Goal: Use online tool/utility

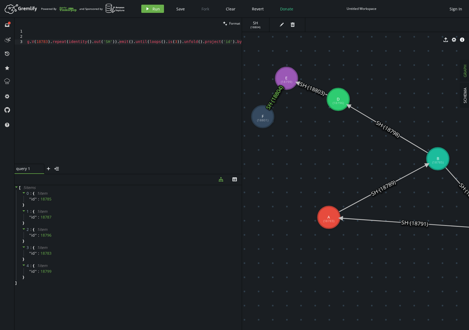
scroll to position [0, 92]
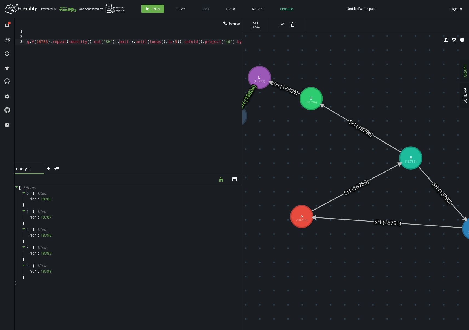
drag, startPoint x: 311, startPoint y: 142, endPoint x: 285, endPoint y: 142, distance: 26.3
click at [188, 115] on div "g . V ( 18783 ) . repeat ( identity ( ) . out ( 'SH' )) . emit ( ) . until ( lo…" at bounding box center [127, 100] width 230 height 143
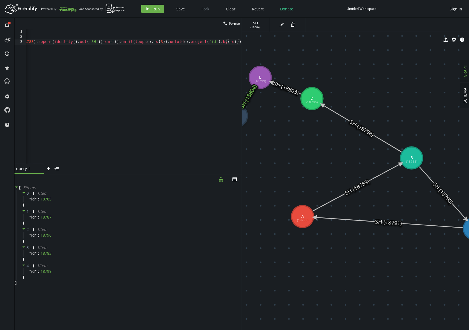
drag, startPoint x: 139, startPoint y: 93, endPoint x: -24, endPoint y: 84, distance: 162.7
click at [0, 84] on html "Artboard Created with Sketch. Powered By and Sponsored by play Run Save Fork Cl…" at bounding box center [234, 165] width 469 height 330
drag, startPoint x: 38, startPoint y: 43, endPoint x: -51, endPoint y: 37, distance: 89.5
click at [0, 37] on html "Artboard Created with Sketch. Powered By and Sponsored by play Run Save Fork Cl…" at bounding box center [234, 165] width 469 height 330
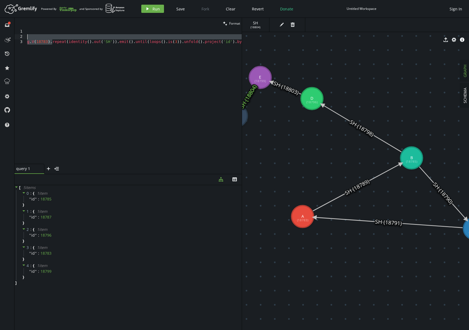
click at [50, 42] on div "g . V ( 18783 ) . repeat ( identity ( ) . out ( 'SH' )) . emit ( ) . until ( lo…" at bounding box center [141, 100] width 230 height 143
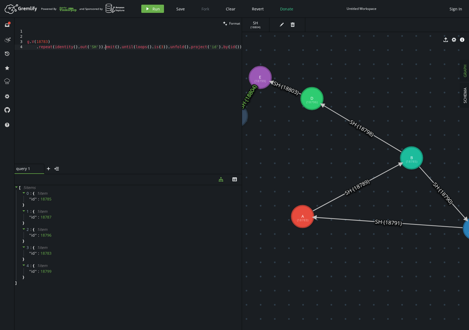
click at [105, 47] on div "g . V ( 18783 ) . repeat ( identity ( ) . out ( 'SH' )) . emit ( ) . until ( lo…" at bounding box center [134, 101] width 216 height 145
click at [54, 53] on div "g . V ( 18783 ) . repeat ( identity ( ) . out ( 'SH' )) . emit ( ) . until ( lo…" at bounding box center [134, 101] width 216 height 145
click at [85, 55] on div "g . V ( 18783 ) . repeat ( identity ( ) . out ( 'SH' )) . emit ( ) . until ( lo…" at bounding box center [134, 101] width 216 height 145
click at [59, 62] on div "g . V ( 18783 ) . repeat ( identity ( ) . out ( 'SH' )) . emit ( ) . until ( lo…" at bounding box center [134, 101] width 216 height 145
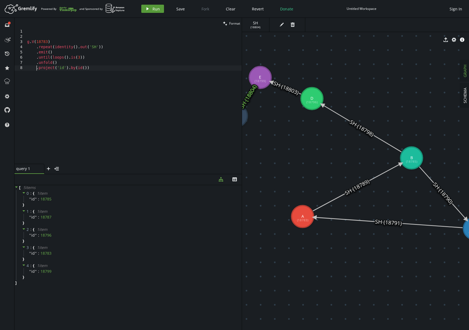
click at [160, 11] on button "play Run" at bounding box center [152, 9] width 23 height 8
click at [79, 59] on div "g . V ( 18783 ) . repeat ( identity ( ) . out ( 'SH' )) . emit ( ) . until ( lo…" at bounding box center [134, 101] width 216 height 145
click at [157, 11] on span "Run" at bounding box center [156, 8] width 7 height 5
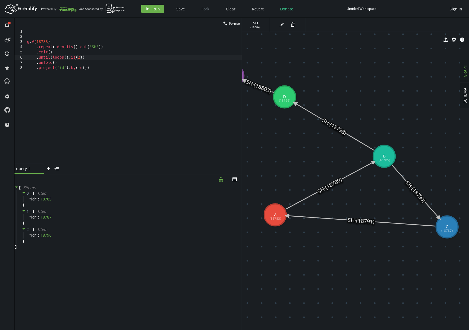
drag, startPoint x: 415, startPoint y: 203, endPoint x: 388, endPoint y: 202, distance: 27.4
click at [79, 56] on div "g . V ( 18783 ) . repeat ( identity ( ) . out ( 'SH' )) . emit ( ) . until ( lo…" at bounding box center [134, 101] width 216 height 145
click at [153, 8] on span "Run" at bounding box center [156, 8] width 7 height 5
click at [156, 108] on div "g . V ( 18783 ) . repeat ( identity ( ) . out ( 'SH' )) . emit ( ) . until ( lo…" at bounding box center [134, 101] width 216 height 145
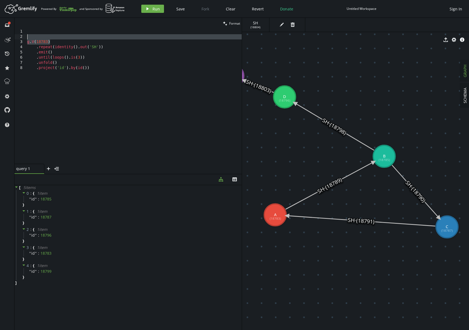
drag, startPoint x: 56, startPoint y: 41, endPoint x: 19, endPoint y: 39, distance: 36.5
click at [19, 39] on div ".project('id').by(id()) 1 2 3 4 5 6 7 8 g . V ( 18783 ) . repeat ( identity ( )…" at bounding box center [128, 96] width 227 height 135
click at [120, 83] on div "g . V ( 18783 ) . repeat ( identity ( ) . out ( 'SH' )) . emit ( ) . until ( lo…" at bounding box center [134, 101] width 216 height 145
type textarea ".project('id').by(id())"
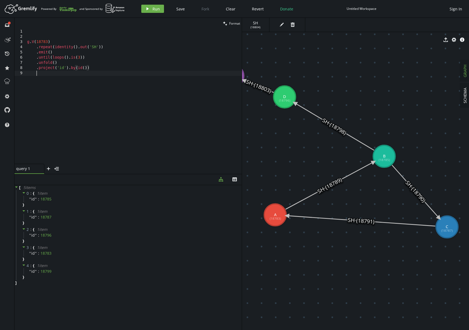
scroll to position [0, 9]
paste textarea "g.V(18783)"
click at [150, 8] on button "play Run" at bounding box center [152, 9] width 23 height 8
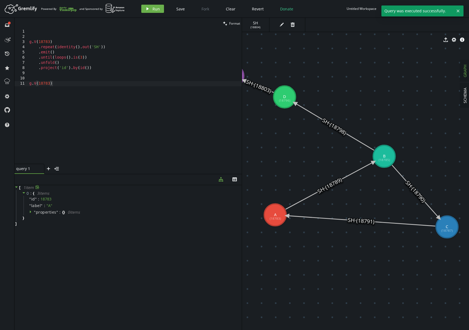
click at [18, 188] on icon at bounding box center [17, 187] width 4 height 4
click at [22, 192] on div "0 : { 3 item s " id " : 18783 " label " : " A " " properties " : { } 0 item s }" at bounding box center [129, 205] width 226 height 31
click at [23, 193] on icon at bounding box center [24, 193] width 4 height 4
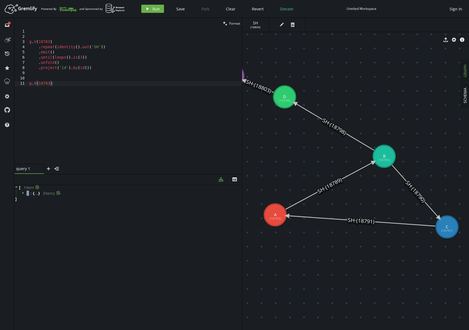
click at [23, 193] on icon at bounding box center [22, 193] width 1 height 3
type textarea ".project('id').by(id())"
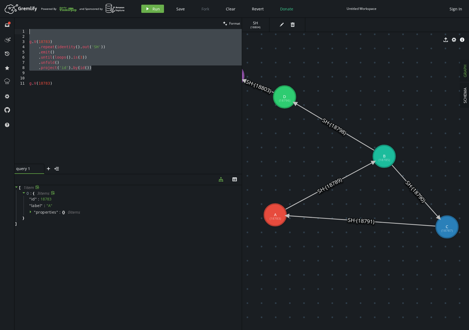
drag, startPoint x: 105, startPoint y: 68, endPoint x: 2, endPoint y: 33, distance: 109.3
click at [2, 33] on div "full-circle inbox history star cog help clean Format .project('id').by(id()) 1 …" at bounding box center [234, 174] width 469 height 312
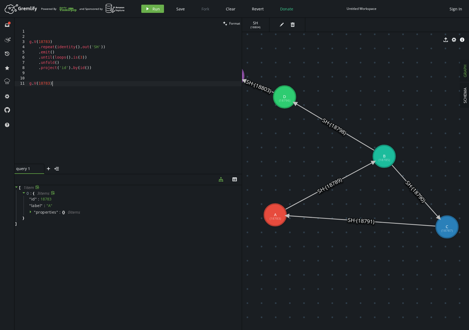
click at [101, 93] on div "g . V ( 18783 ) . repeat ( identity ( ) . out ( 'SH' )) . emit ( ) . until ( lo…" at bounding box center [135, 101] width 214 height 145
drag, startPoint x: 106, startPoint y: 92, endPoint x: 20, endPoint y: 90, distance: 86.3
click at [20, 90] on div "g.V(18783) 1 2 3 4 5 6 7 8 9 10 11 g . V ( 18783 ) . repeat ( identity ( ) . ou…" at bounding box center [128, 96] width 227 height 135
click at [93, 90] on div "g . V ( 18783 ) . repeat ( identity ( ) . out ( 'SH' )) . emit ( ) . until ( lo…" at bounding box center [135, 101] width 214 height 145
drag, startPoint x: 95, startPoint y: 89, endPoint x: 28, endPoint y: 85, distance: 67.2
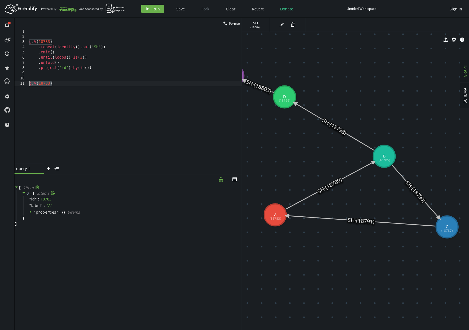
click at [28, 85] on div "g.V(18783) 1 2 3 4 5 6 7 8 9 10 11 g . V ( 18783 ) . repeat ( identity ( ) . ou…" at bounding box center [128, 96] width 227 height 135
paste textarea ".project('id').by(id()"
drag, startPoint x: 62, startPoint y: 105, endPoint x: 9, endPoint y: 105, distance: 52.9
click at [9, 105] on div "full-circle inbox history star cog help clean Format .project('id').by(id()) 1 …" at bounding box center [234, 174] width 469 height 312
type textarea ".emit()"
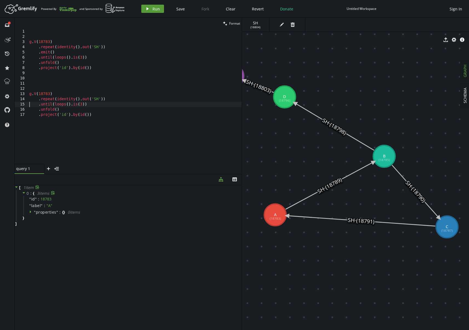
click at [154, 11] on span "Run" at bounding box center [156, 8] width 7 height 5
drag, startPoint x: 110, startPoint y: 107, endPoint x: 111, endPoint y: 110, distance: 3.5
click at [111, 110] on div "g . V ( 18783 ) . repeat ( identity ( ) . out ( 'SH' )) . emit ( ) . until ( lo…" at bounding box center [135, 101] width 214 height 145
click at [159, 10] on span "Run" at bounding box center [156, 8] width 7 height 5
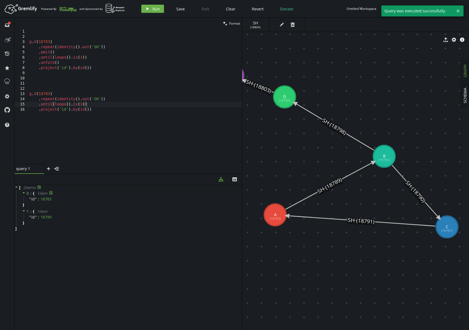
type textarea ".repeat(identity().out('SH'))"
click at [115, 100] on div "g . V ( 18783 ) . repeat ( identity ( ) . out ( 'SH' )) . emit ( ) . until ( lo…" at bounding box center [135, 101] width 214 height 145
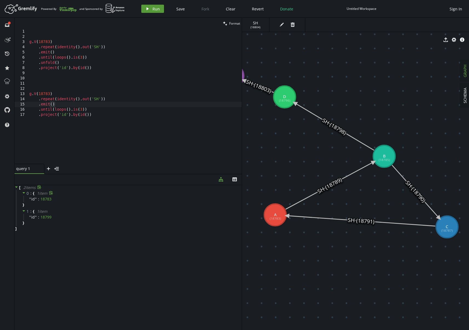
click at [151, 10] on button "play Run" at bounding box center [152, 9] width 23 height 8
click at [80, 110] on div "g . V ( 18783 ) . repeat ( identity ( ) . out ( 'SH' )) . emit ( ) . until ( lo…" at bounding box center [135, 101] width 214 height 145
click at [154, 11] on span "Run" at bounding box center [156, 8] width 7 height 5
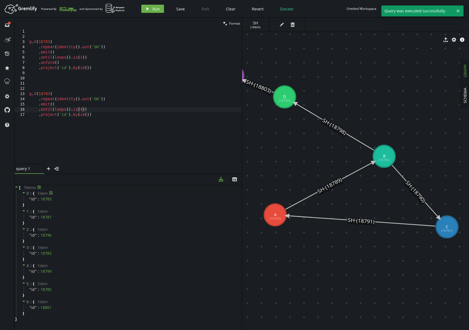
type textarea ".project('id').by(id())"
click at [98, 116] on div "g . V ( 18783 ) . repeat ( identity ( ) . out ( 'SH' )) . emit ( ) . until ( lo…" at bounding box center [135, 101] width 214 height 145
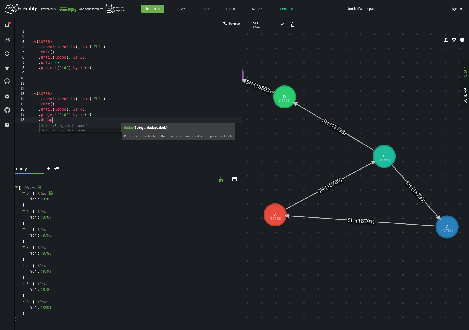
scroll to position [0, 27]
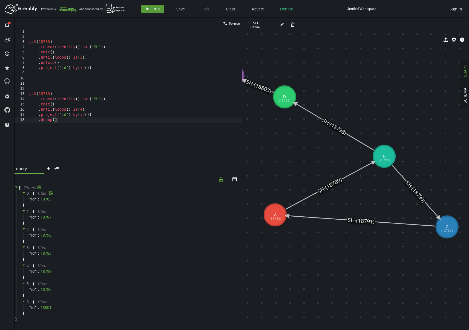
click at [160, 8] on button "play Run" at bounding box center [152, 9] width 23 height 8
click at [81, 108] on div "g . V ( 18783 ) . repeat ( identity ( ) . out ( 'SH' )) . emit ( ) . until ( lo…" at bounding box center [135, 101] width 214 height 145
type textarea ".until(loops().is(2))"
click at [161, 6] on button "play Run" at bounding box center [152, 9] width 23 height 8
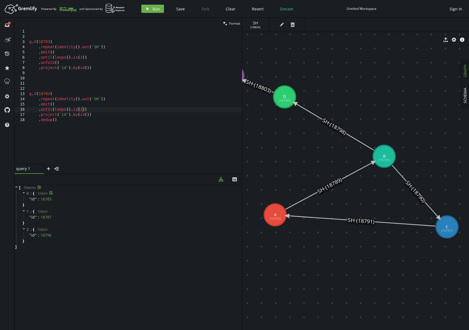
click at [98, 111] on div "g . V ( 18783 ) . repeat ( identity ( ) . out ( 'SH' )) . emit ( ) . until ( lo…" at bounding box center [135, 101] width 214 height 145
click at [156, 14] on header "Artboard Created with Sketch. Powered By and Sponsored by play Run Save Fork Cl…" at bounding box center [234, 9] width 469 height 18
click at [156, 10] on span "Run" at bounding box center [156, 8] width 7 height 5
click at [41, 115] on div "g . V ( 18783 ) . repeat ( identity ( ) . out ( 'SH' )) . emit ( ) . until ( lo…" at bounding box center [135, 101] width 214 height 145
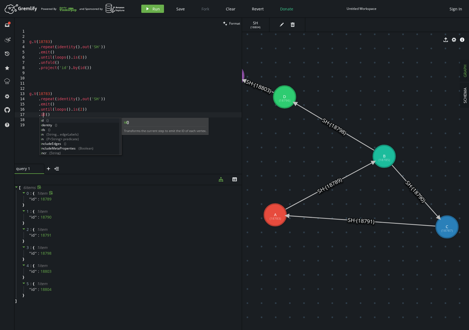
scroll to position [0, 16]
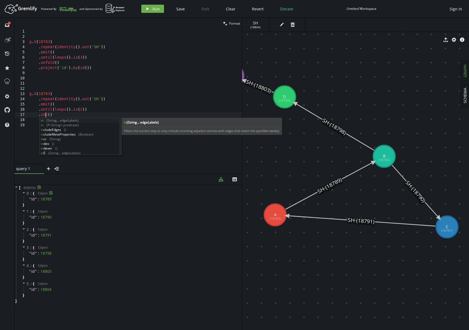
click at [63, 98] on div "g . V ( 18783 ) . repeat ( identity ( ) . out ( 'SH' )) . emit ( ) . until ( lo…" at bounding box center [135, 101] width 214 height 145
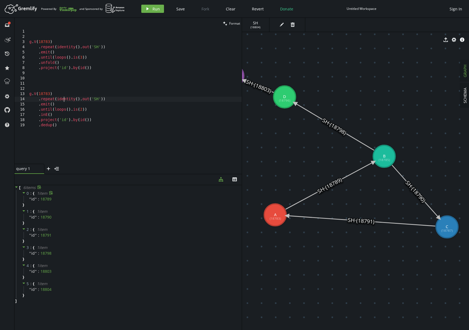
click at [154, 13] on div "Artboard Created with Sketch. Powered By and Sponsored by play Run Save Fork Cl…" at bounding box center [235, 8] width 464 height 11
click at [153, 12] on button "play Run" at bounding box center [152, 9] width 23 height 8
type textarea ".dedup()"
drag, startPoint x: 40, startPoint y: 126, endPoint x: 73, endPoint y: 125, distance: 32.9
click at [73, 125] on div "g . V ( 18783 ) . repeat ( identity ( ) . out ( 'SH' )) . emit ( ) . until ( lo…" at bounding box center [135, 101] width 214 height 145
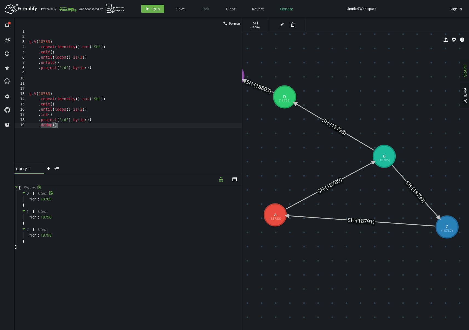
click at [72, 125] on div "g . V ( 18783 ) . repeat ( identity ( ) . out ( 'SH' )) . emit ( ) . until ( lo…" at bounding box center [135, 101] width 214 height 145
drag, startPoint x: 70, startPoint y: 125, endPoint x: 20, endPoint y: 126, distance: 49.6
click at [20, 126] on div ".dedup() 1 2 3 4 5 6 7 8 9 10 11 12 13 14 15 16 17 18 19 g . V ( 18783 ) . repe…" at bounding box center [128, 96] width 227 height 135
click at [68, 123] on div "g . V ( 18783 ) . repeat ( identity ( ) . out ( 'SH' )) . emit ( ) . until ( lo…" at bounding box center [135, 101] width 214 height 145
drag, startPoint x: 66, startPoint y: 125, endPoint x: 12, endPoint y: 125, distance: 54.2
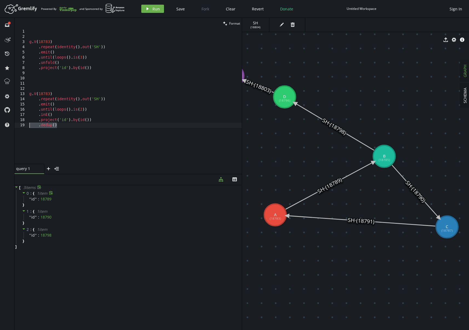
click at [12, 125] on div "full-circle inbox history star cog help clean Format .dedup() 1 2 3 4 5 6 7 8 9…" at bounding box center [234, 174] width 469 height 312
click at [65, 115] on div "g . V ( 18783 ) . repeat ( identity ( ) . out ( 'SH' )) . emit ( ) . until ( lo…" at bounding box center [135, 101] width 214 height 145
type textarea ".inE()"
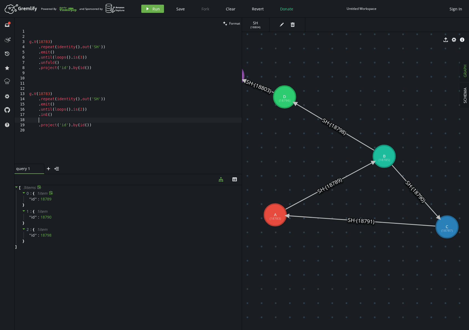
paste textarea ".dedup()"
drag, startPoint x: 49, startPoint y: 119, endPoint x: 39, endPoint y: 120, distance: 9.4
click at [39, 120] on div "g . V ( 18783 ) . repeat ( identity ( ) . out ( 'SH' )) . emit ( ) . until ( lo…" at bounding box center [135, 101] width 214 height 145
click at [153, 11] on span "Run" at bounding box center [156, 8] width 7 height 5
click at [94, 116] on div "g . V ( 18783 ) . repeat ( identity ( ) . out ( 'SH' )) . emit ( ) . until ( lo…" at bounding box center [135, 101] width 214 height 145
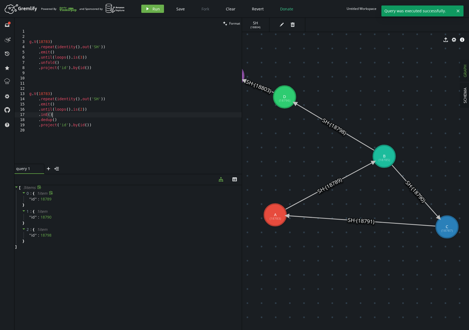
click at [84, 111] on div "g . V ( 18783 ) . repeat ( identity ( ) . out ( 'SH' )) . emit ( ) . until ( lo…" at bounding box center [135, 101] width 214 height 145
click at [151, 6] on button "play Run" at bounding box center [152, 9] width 23 height 8
click at [75, 266] on div "4 : { 1 item " id " : 18803 }" at bounding box center [129, 271] width 226 height 18
click at [98, 122] on div "g . V ( 18783 ) . repeat ( identity ( ) . out ( 'SH' )) . emit ( ) . until ( lo…" at bounding box center [135, 101] width 214 height 145
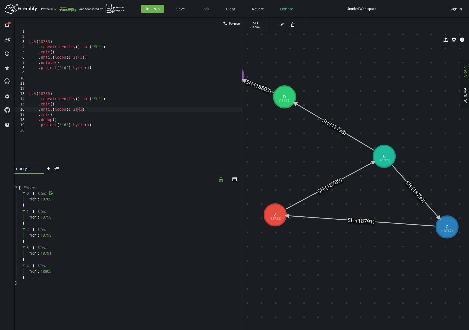
scroll to position [0, 27]
click at [51, 113] on div "g . V ( 18783 ) . repeat ( identity ( ) . out ( 'SH' )) . emit ( ) . until ( lo…" at bounding box center [135, 101] width 214 height 145
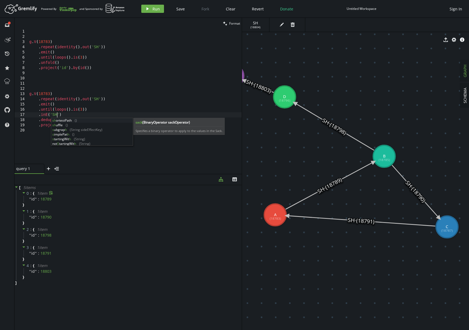
scroll to position [0, 30]
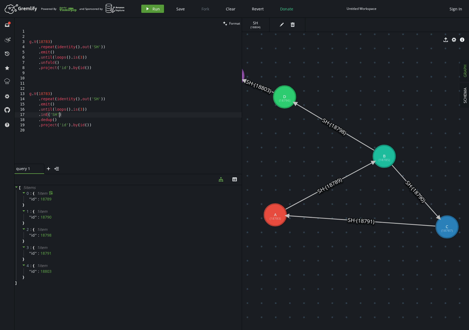
type textarea ".inE('SH')"
click at [145, 7] on icon "play" at bounding box center [147, 9] width 4 height 4
